Goal: Transaction & Acquisition: Subscribe to service/newsletter

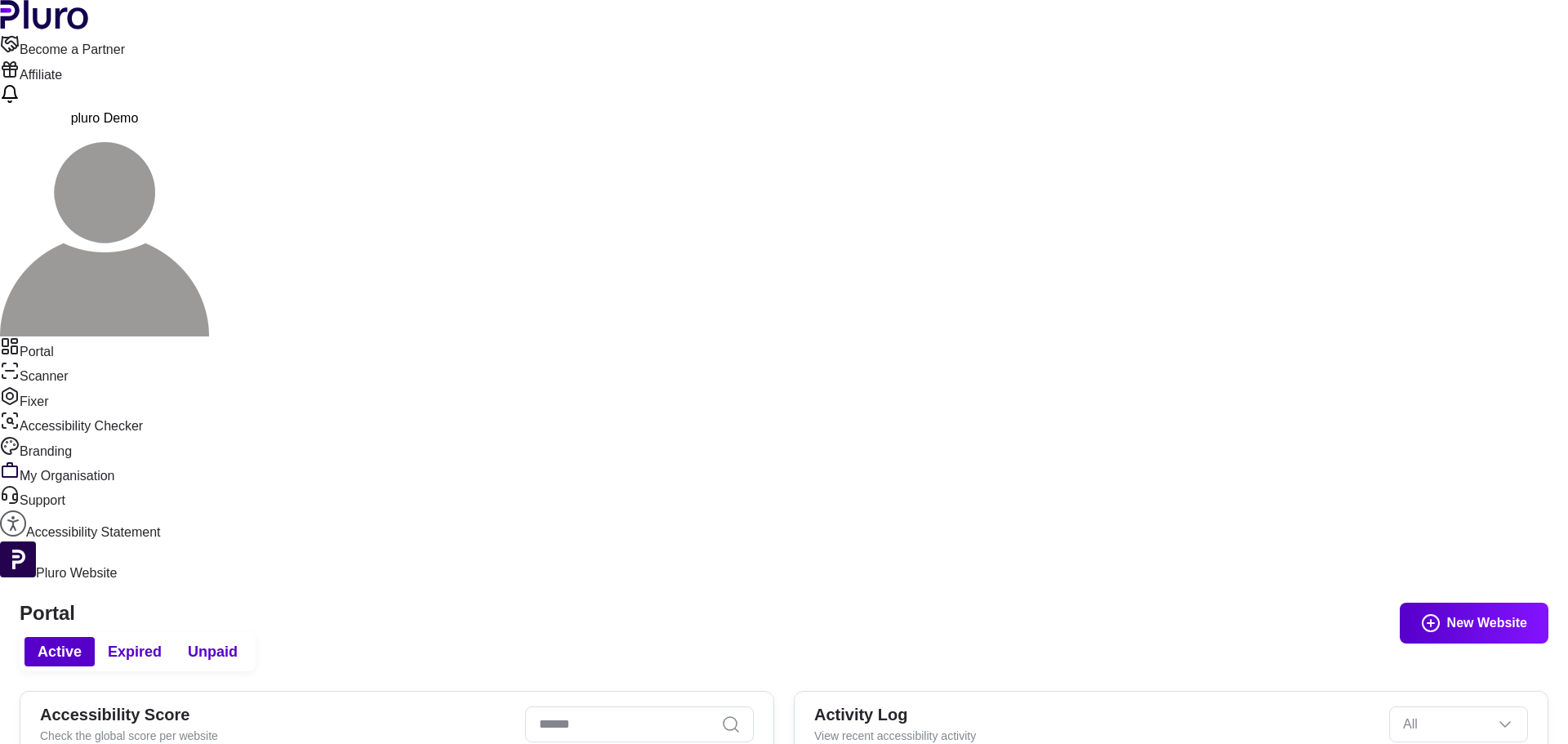
click at [90, 510] on link "Accessibility Statement" at bounding box center [784, 525] width 1568 height 31
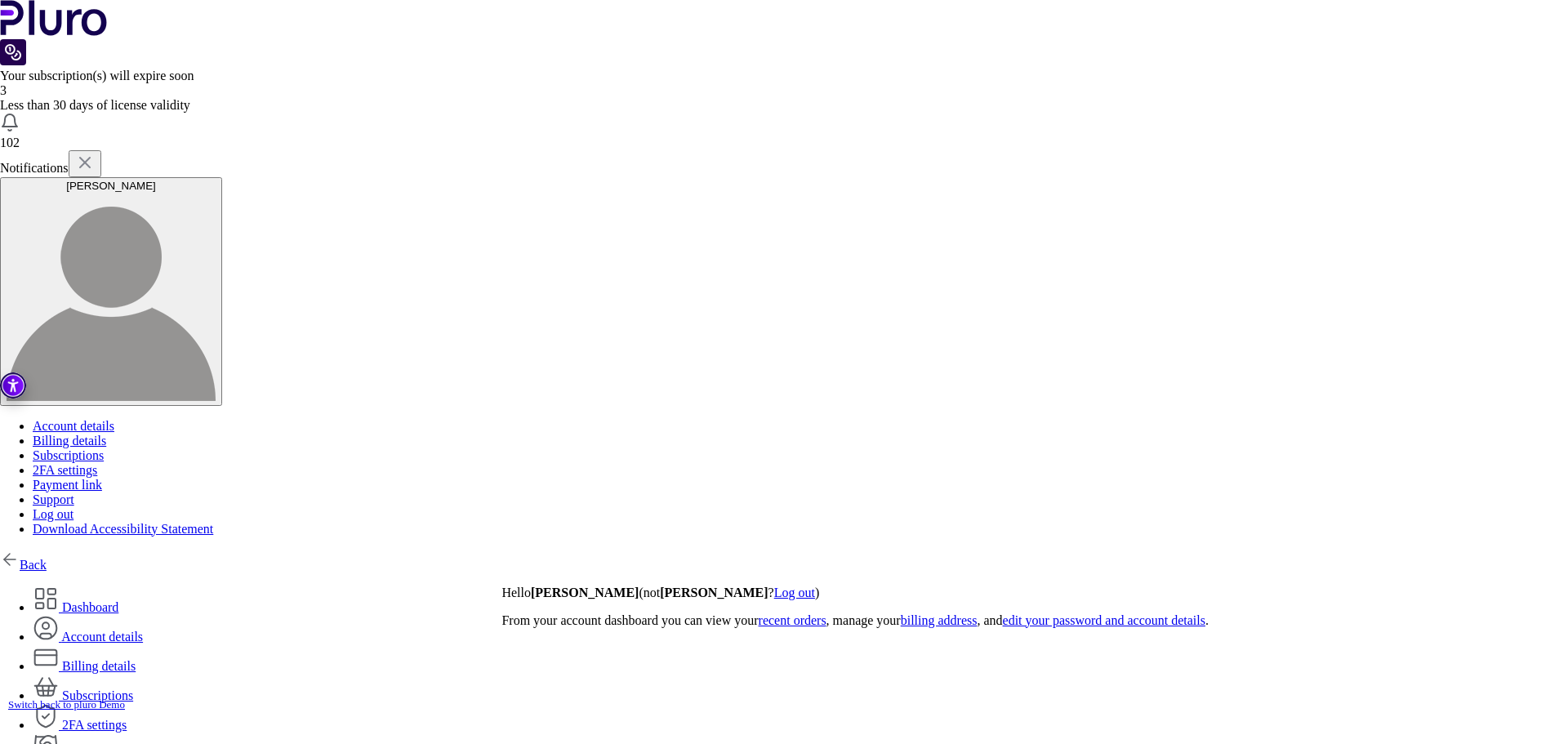
click at [27, 557] on link "Back" at bounding box center [23, 564] width 46 height 13
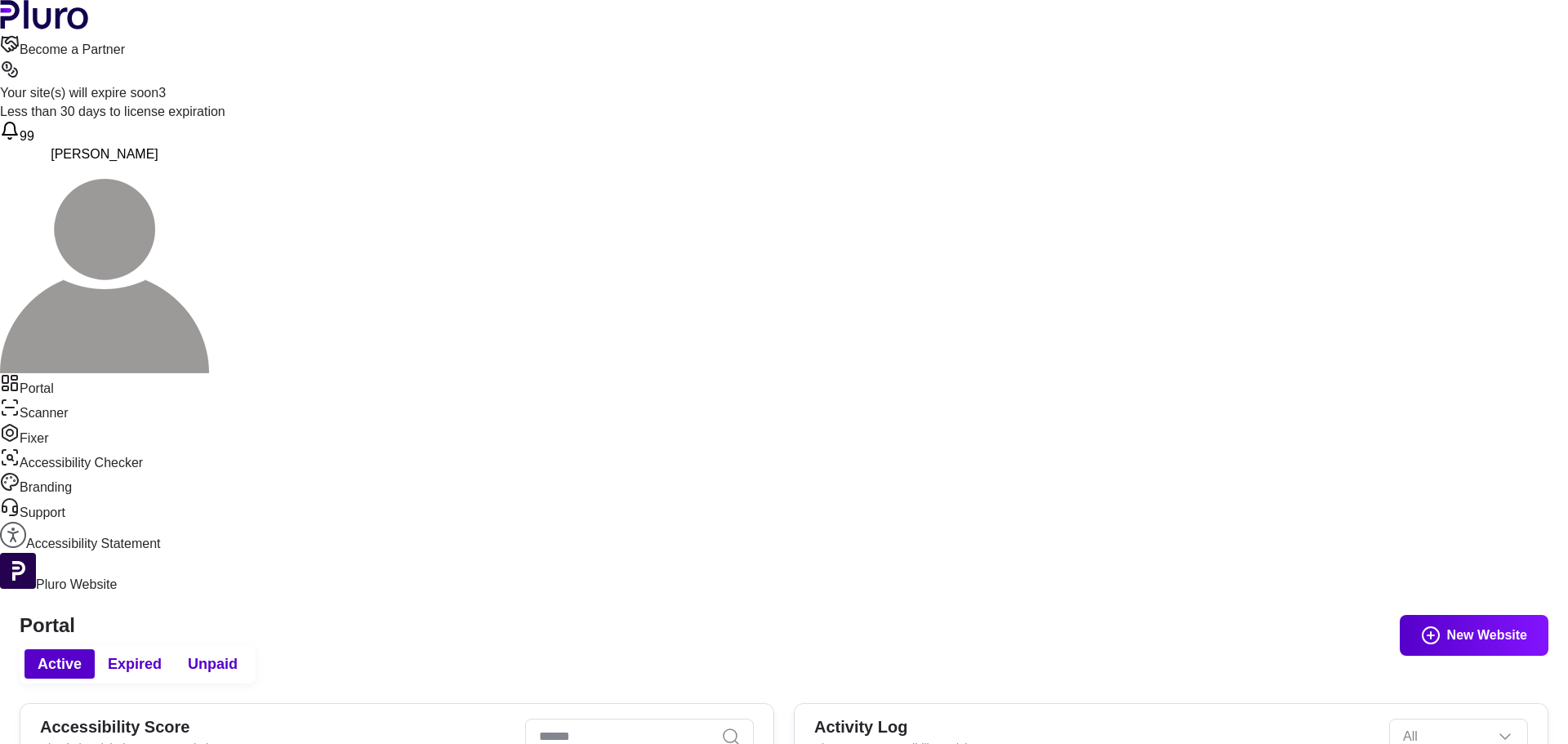
click at [175, 649] on button "Expired" at bounding box center [135, 663] width 80 height 29
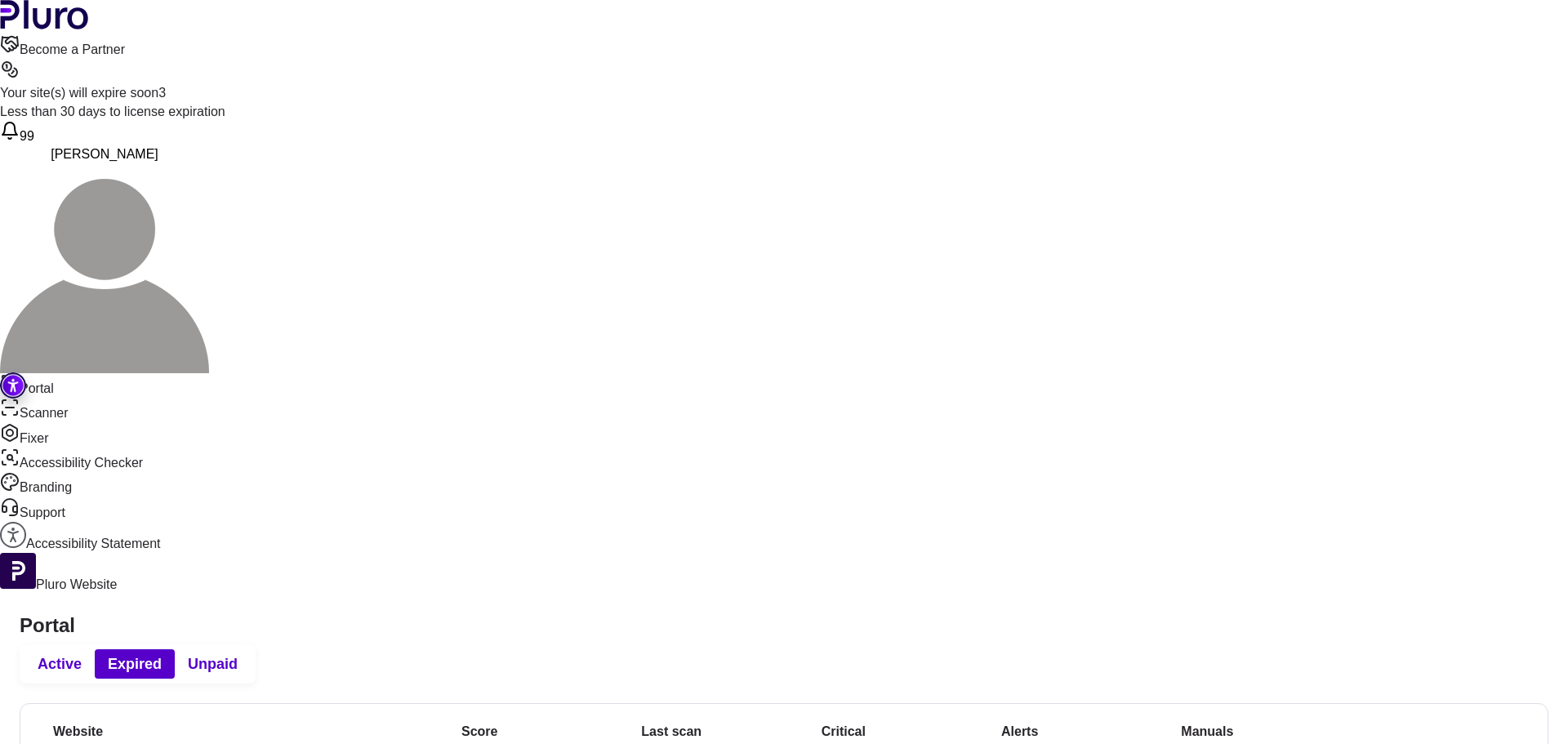
click at [82, 654] on span "Active" at bounding box center [60, 663] width 44 height 19
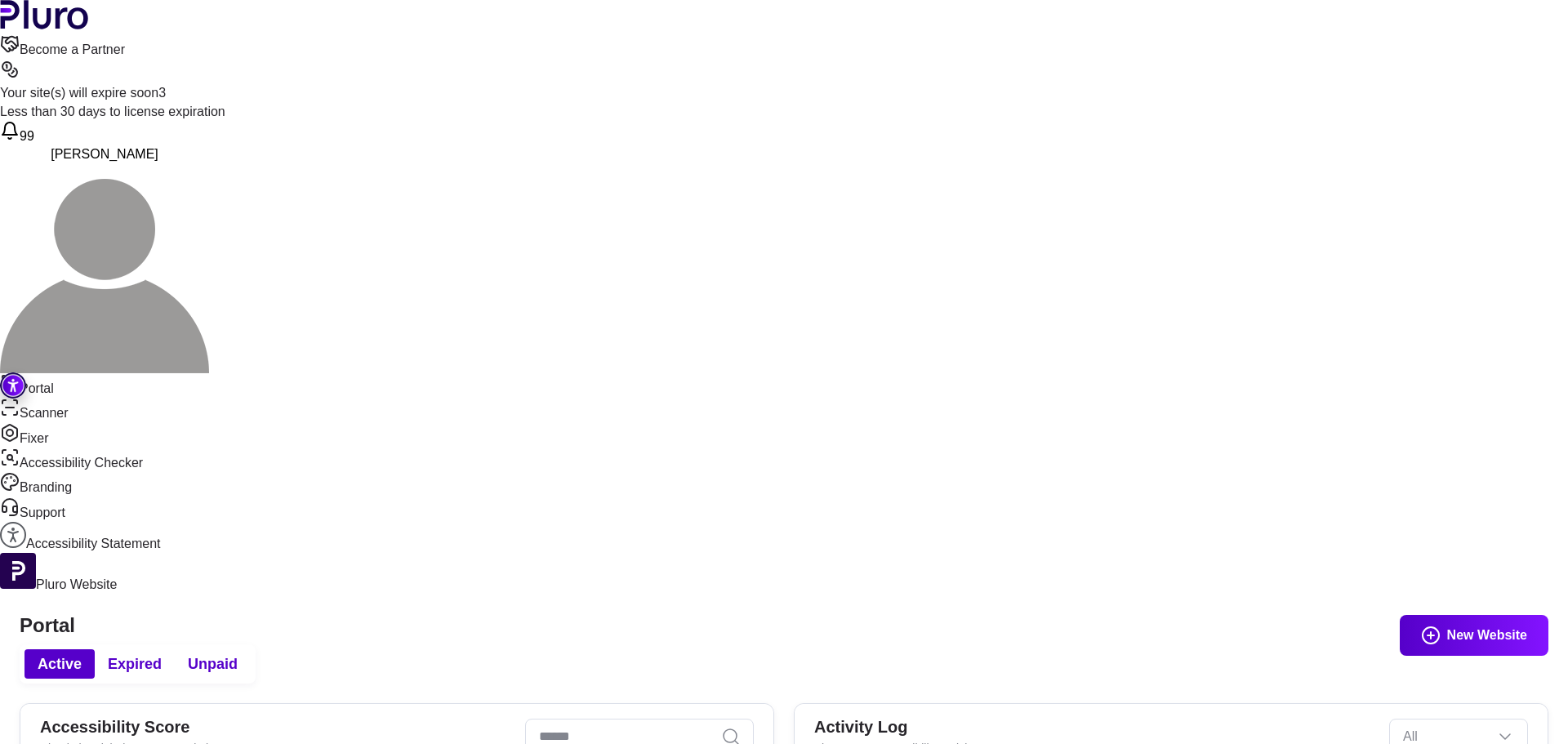
click at [691, 719] on input "Search" at bounding box center [640, 736] width 229 height 36
type input "***"
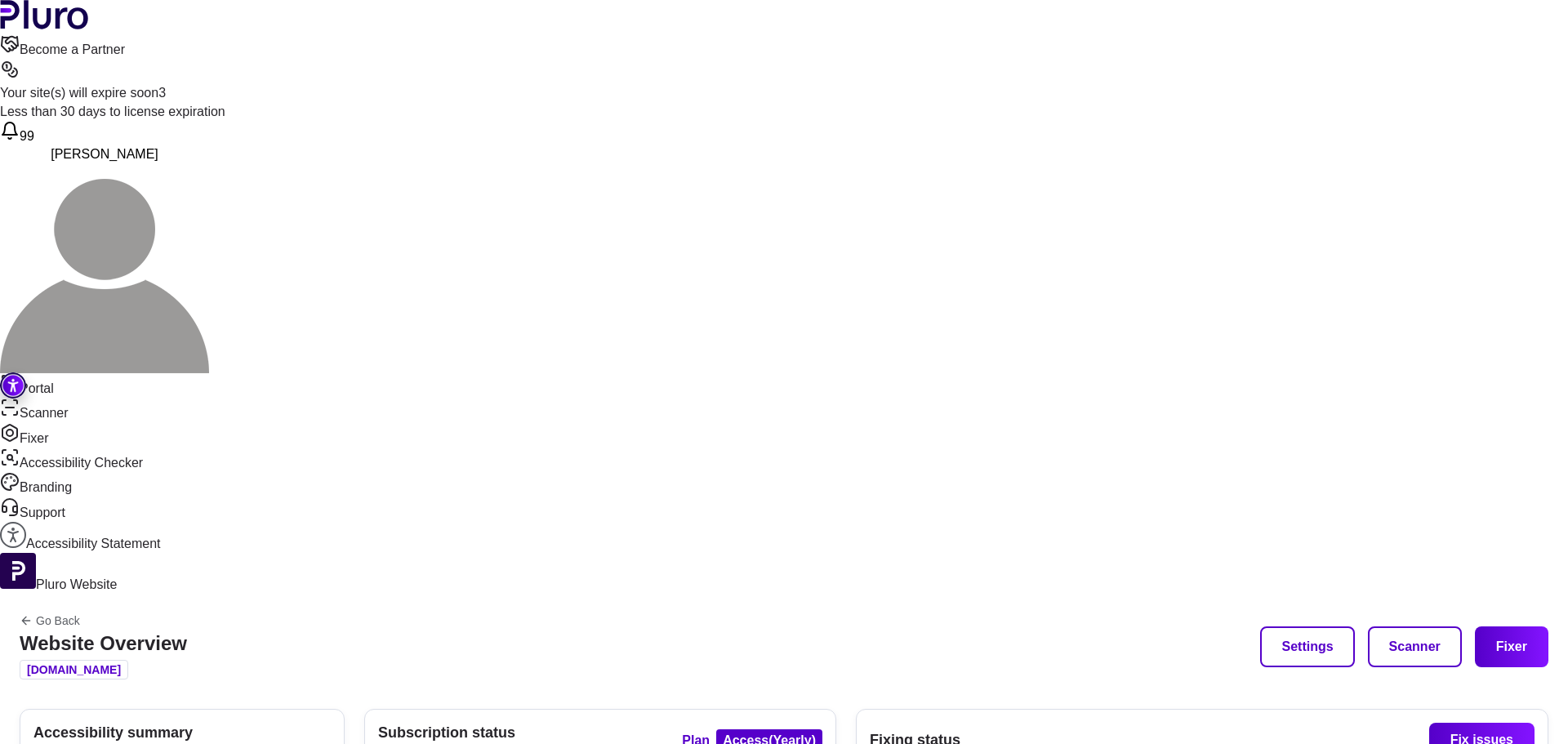
drag, startPoint x: 573, startPoint y: 354, endPoint x: 589, endPoint y: 356, distance: 16.1
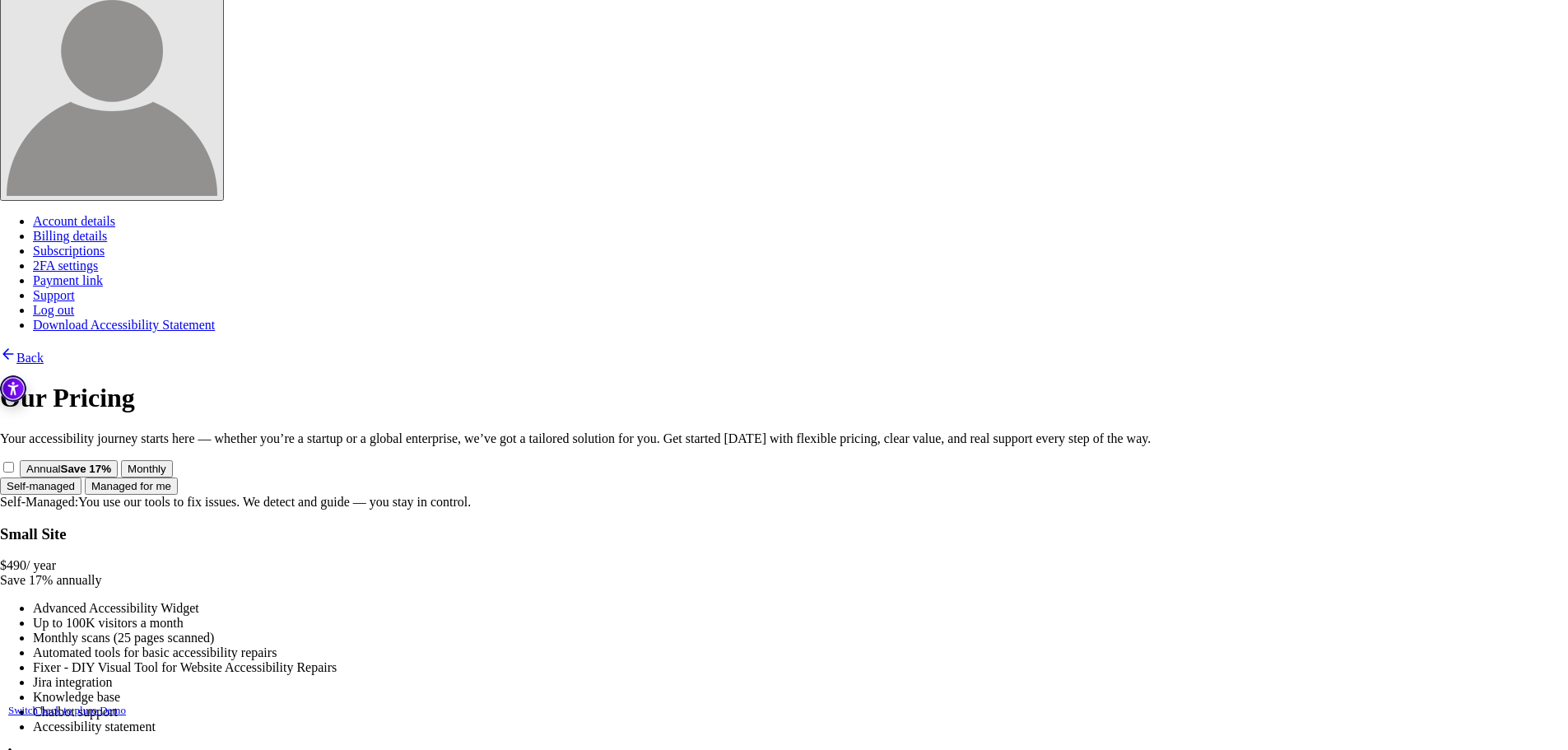
scroll to position [378, 0]
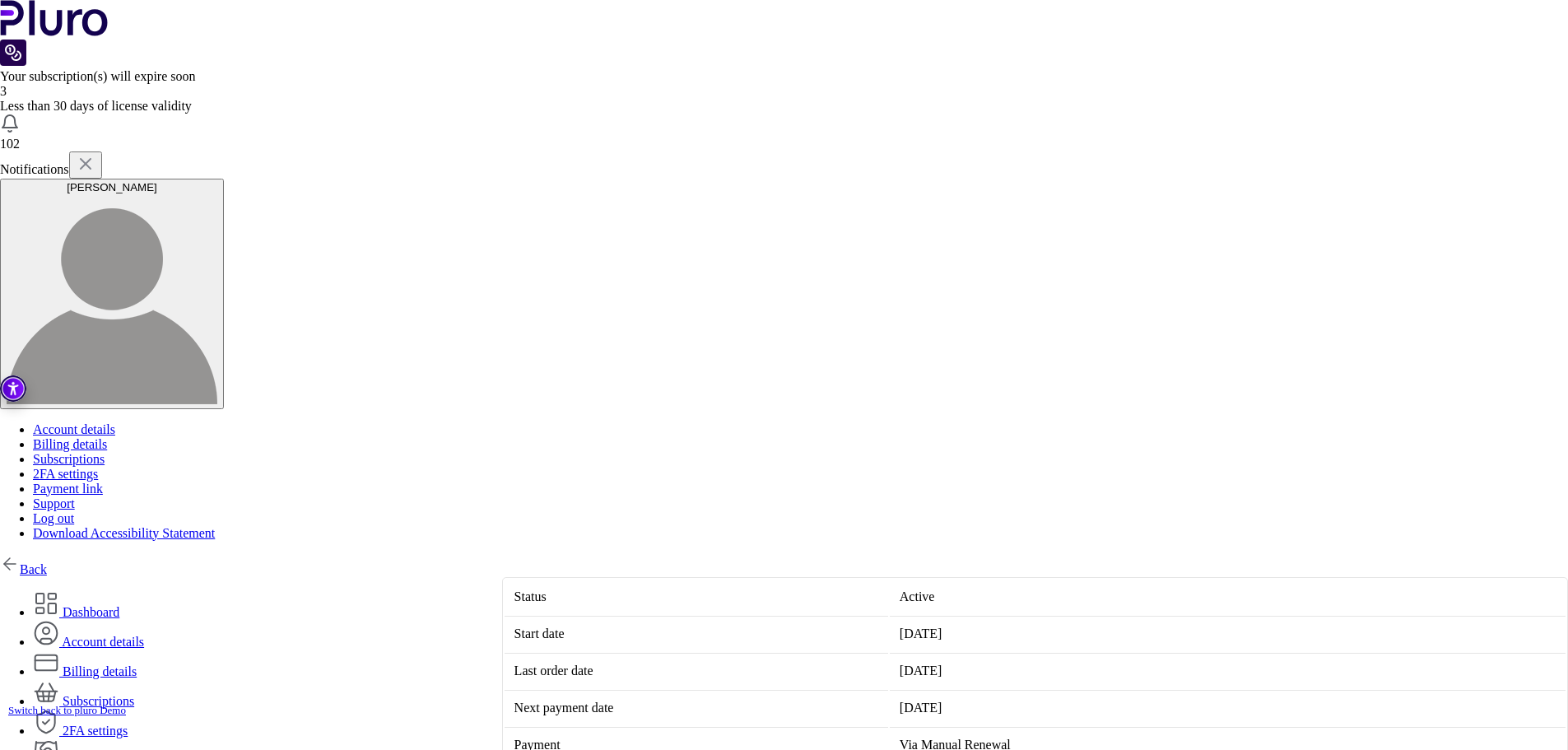
click at [137, 664] on link "Billing details" at bounding box center [85, 671] width 104 height 14
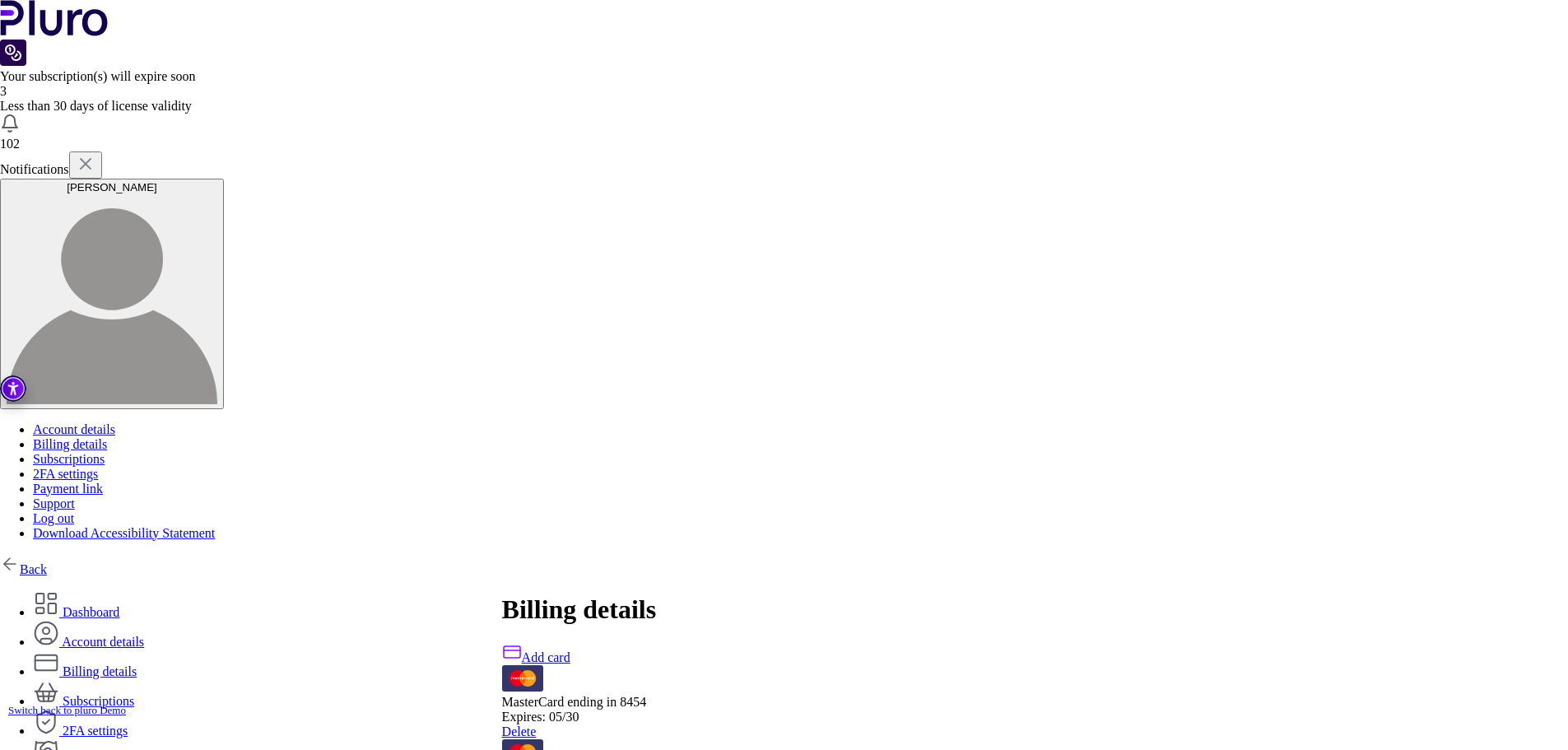
click at [120, 605] on link "Dashboard" at bounding box center [76, 612] width 87 height 14
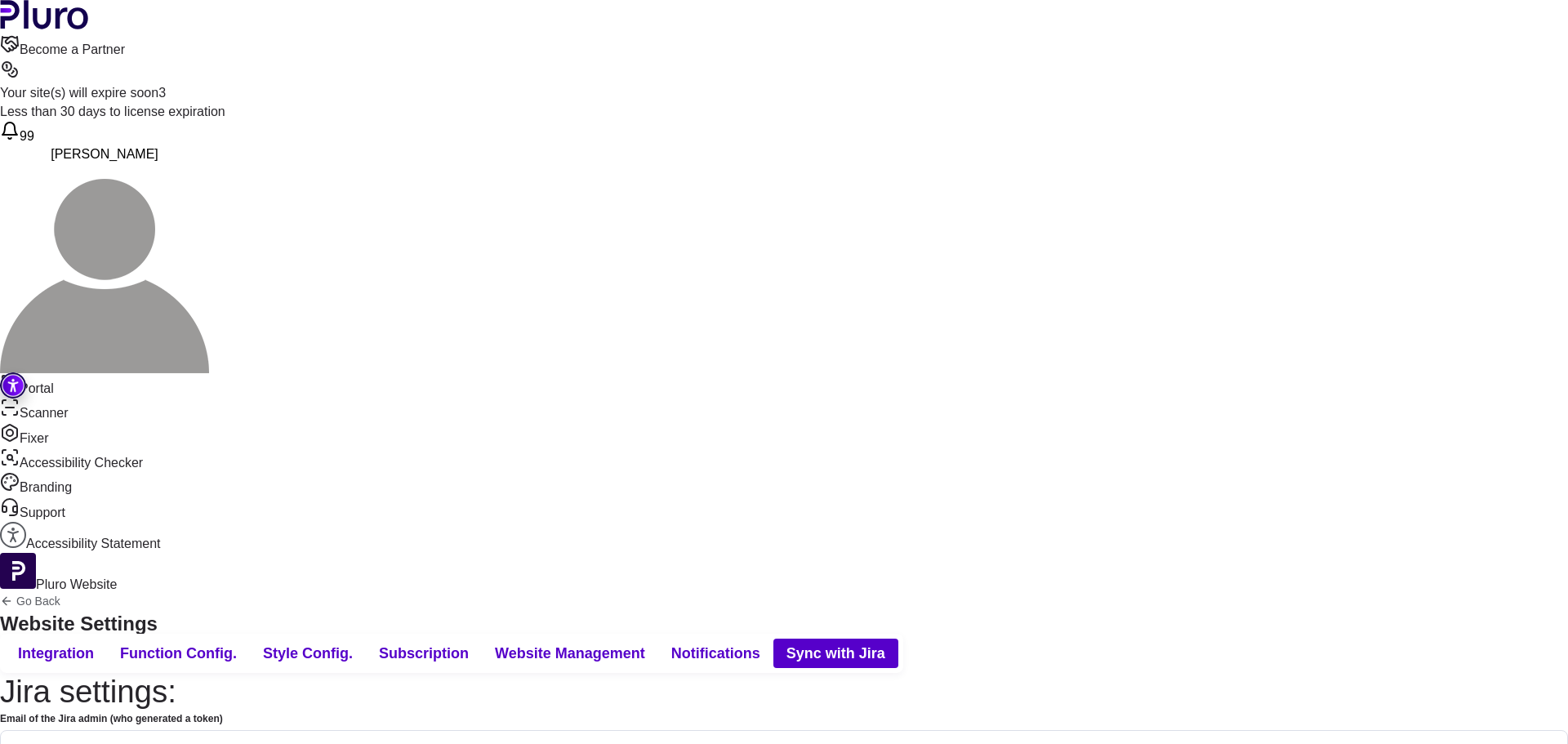
click at [469, 643] on span "Subscription" at bounding box center [424, 652] width 90 height 19
